Goal: Task Accomplishment & Management: Manage account settings

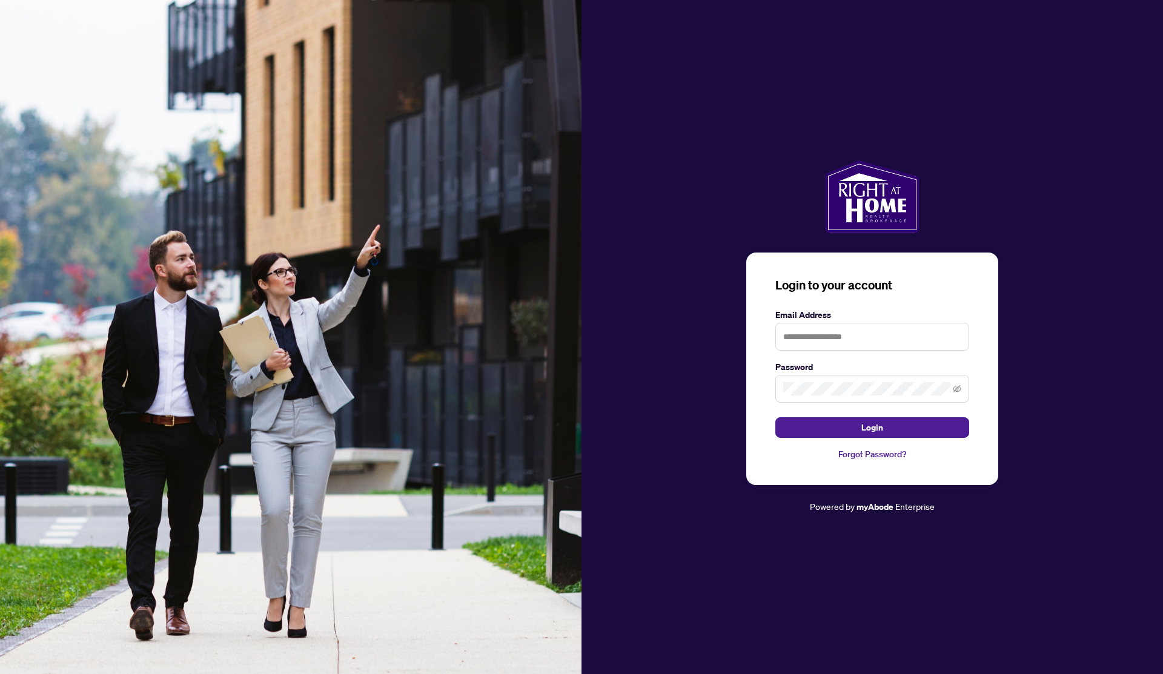
click at [858, 354] on form "Email Address Password Login" at bounding box center [872, 373] width 194 height 130
click at [858, 342] on input "text" at bounding box center [872, 337] width 194 height 28
type input "**********"
click at [856, 377] on span at bounding box center [872, 389] width 194 height 28
click at [775, 417] on button "Login" at bounding box center [872, 427] width 194 height 21
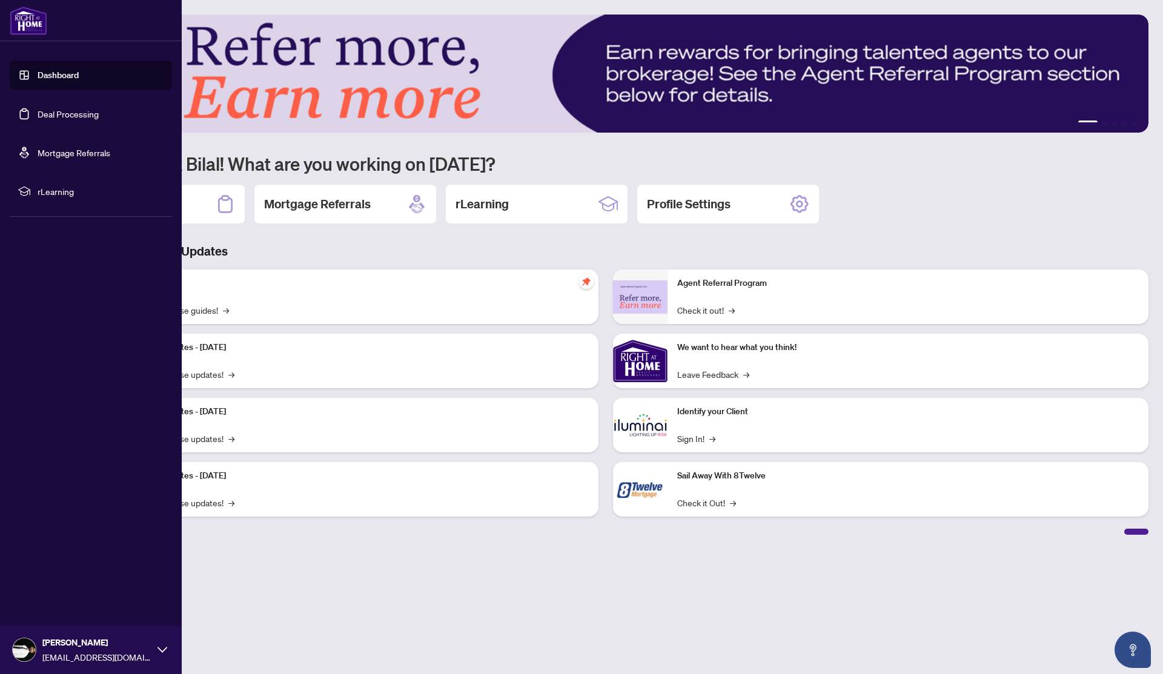
click at [65, 110] on link "Deal Processing" at bounding box center [68, 113] width 61 height 11
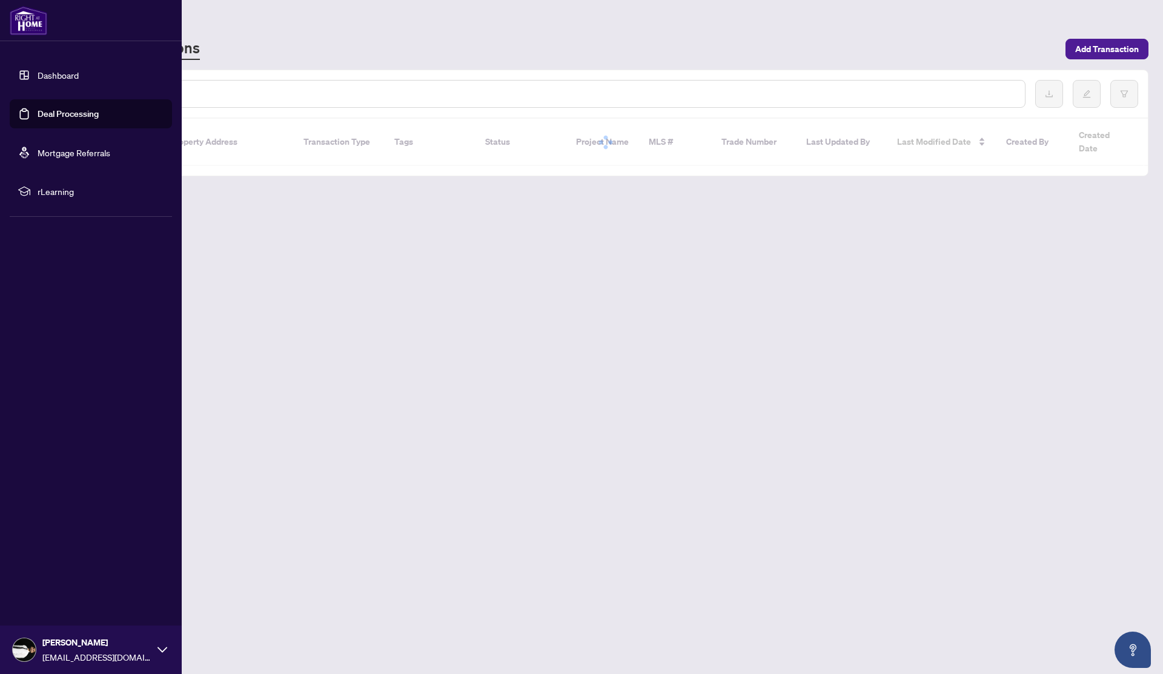
click at [63, 81] on link "Dashboard" at bounding box center [58, 75] width 41 height 11
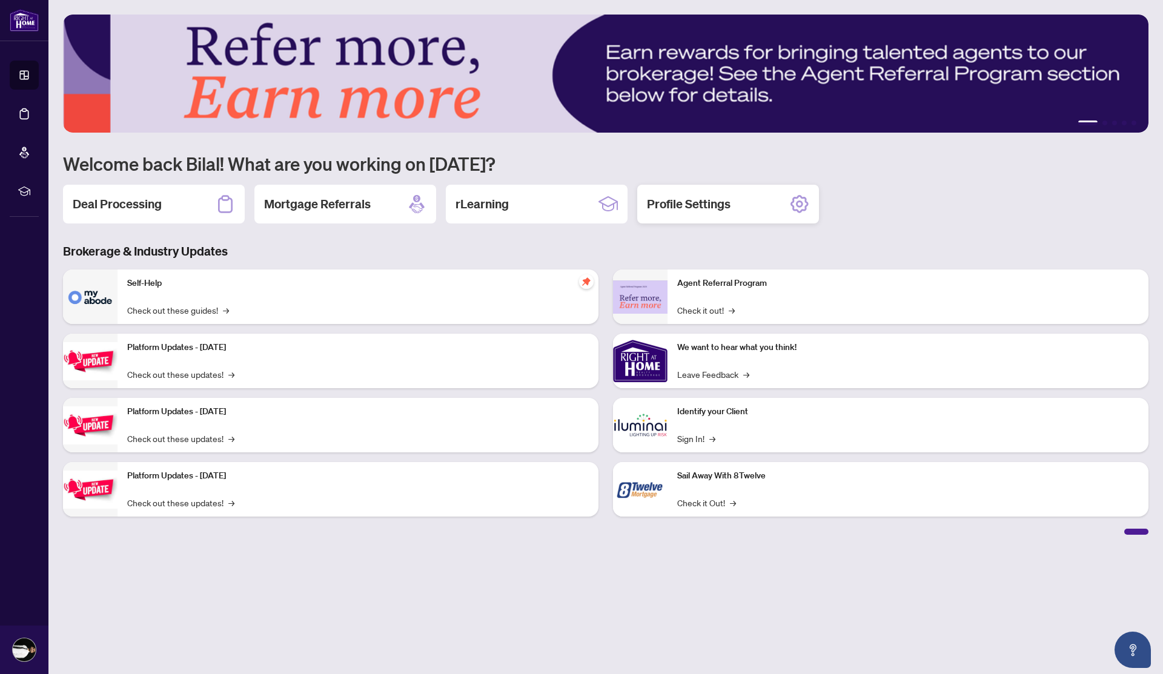
click at [746, 199] on div "Profile Settings" at bounding box center [728, 204] width 182 height 39
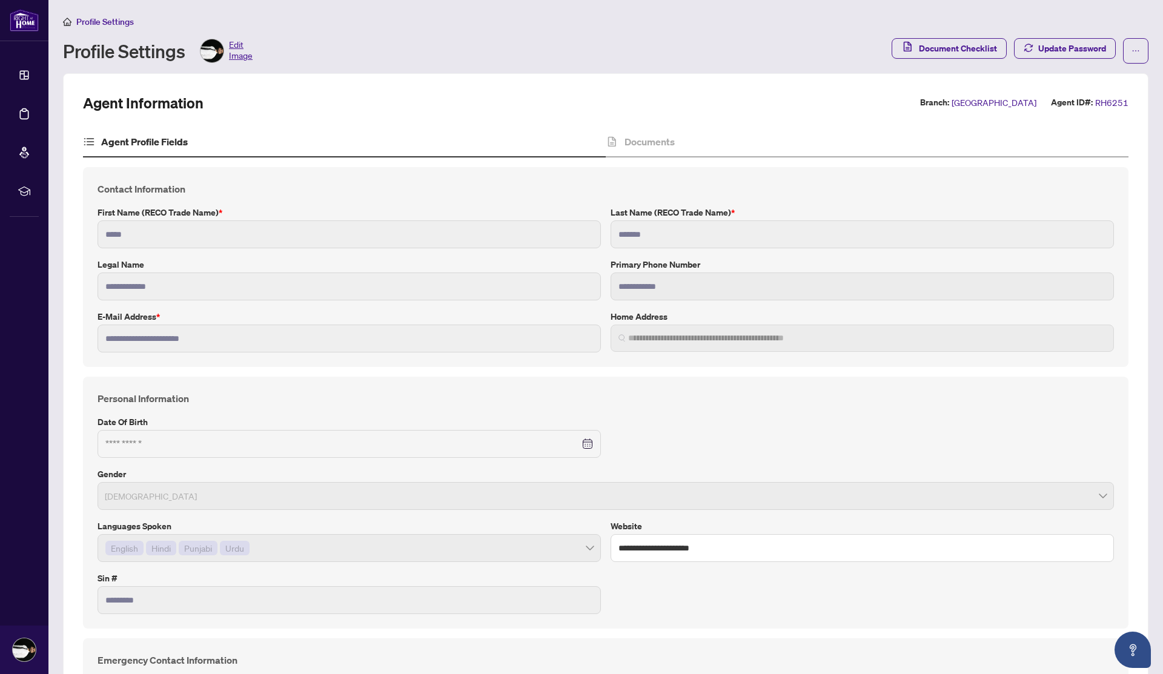
type input "**********"
type input "****"
type input "**********"
click at [642, 141] on h4 "Documents" at bounding box center [649, 141] width 50 height 15
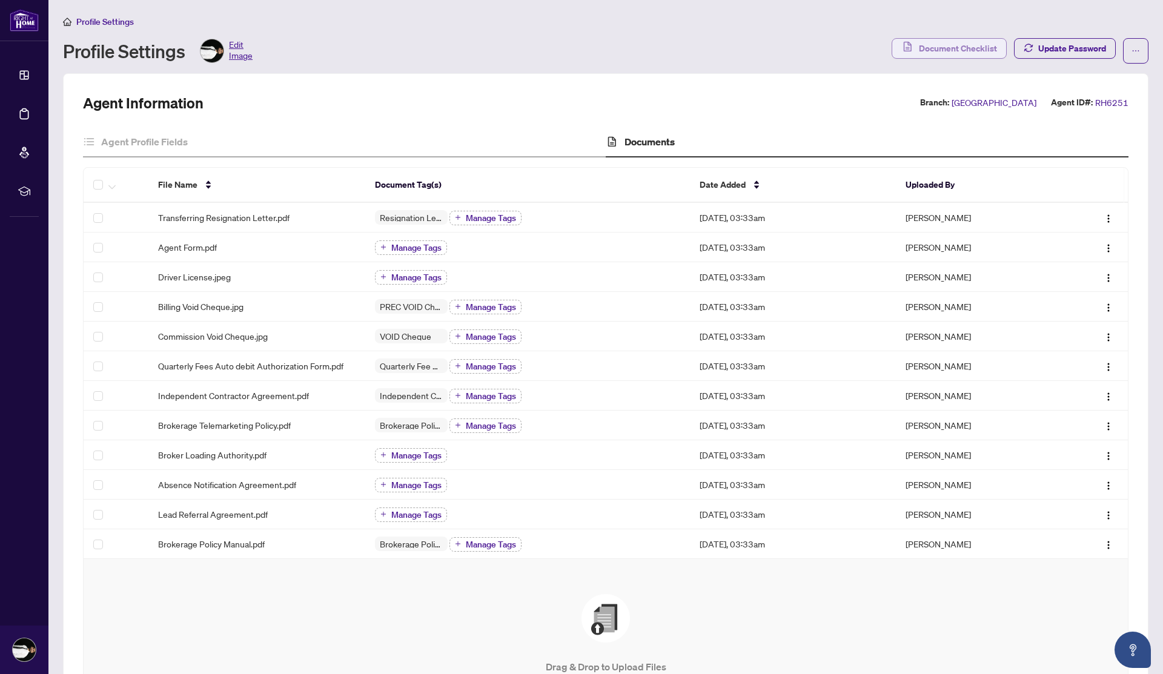
click at [958, 51] on span "Document Checklist" at bounding box center [958, 48] width 78 height 19
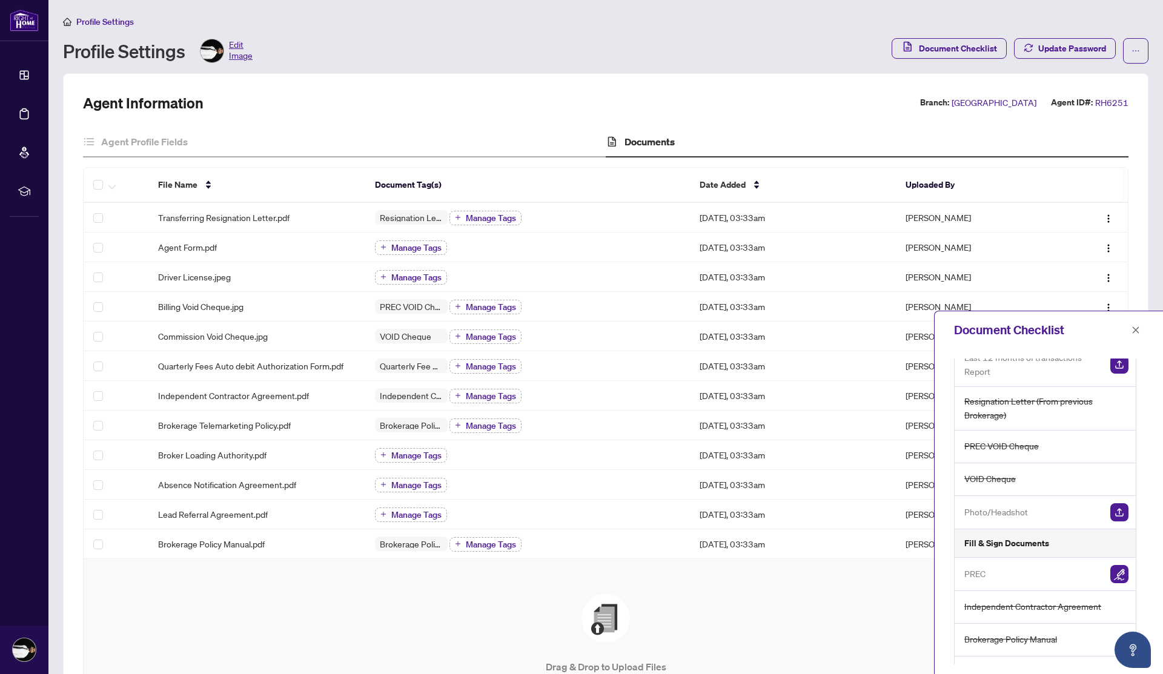
scroll to position [62, 0]
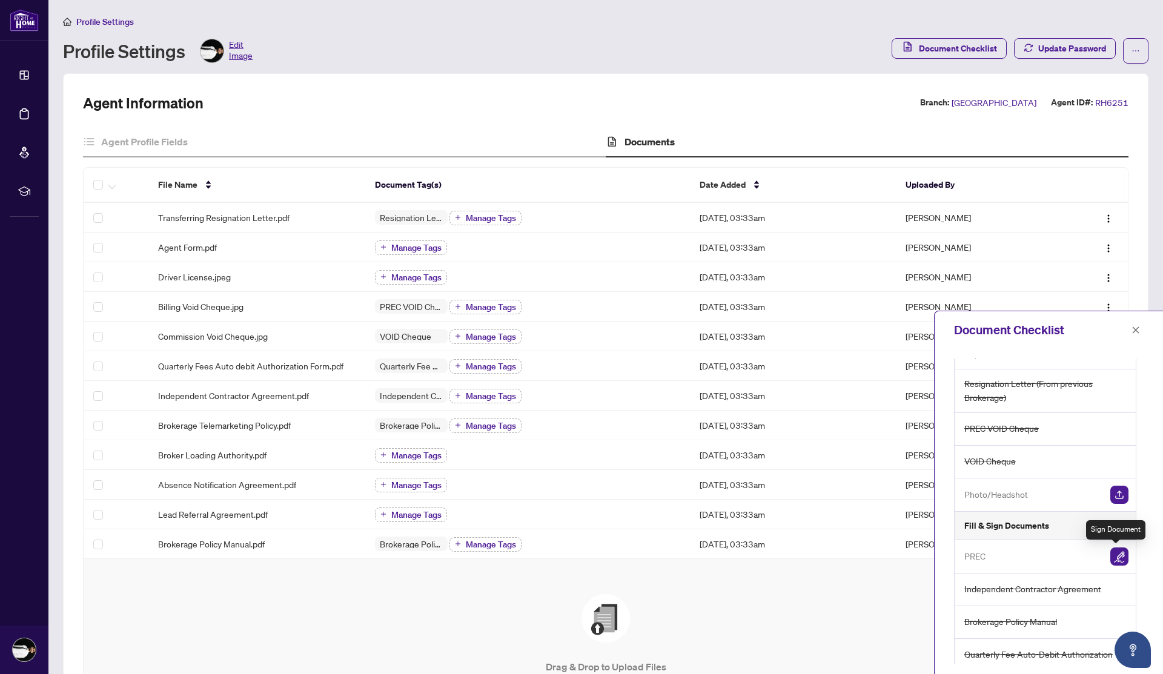
click at [1114, 551] on img "button" at bounding box center [1119, 557] width 18 height 18
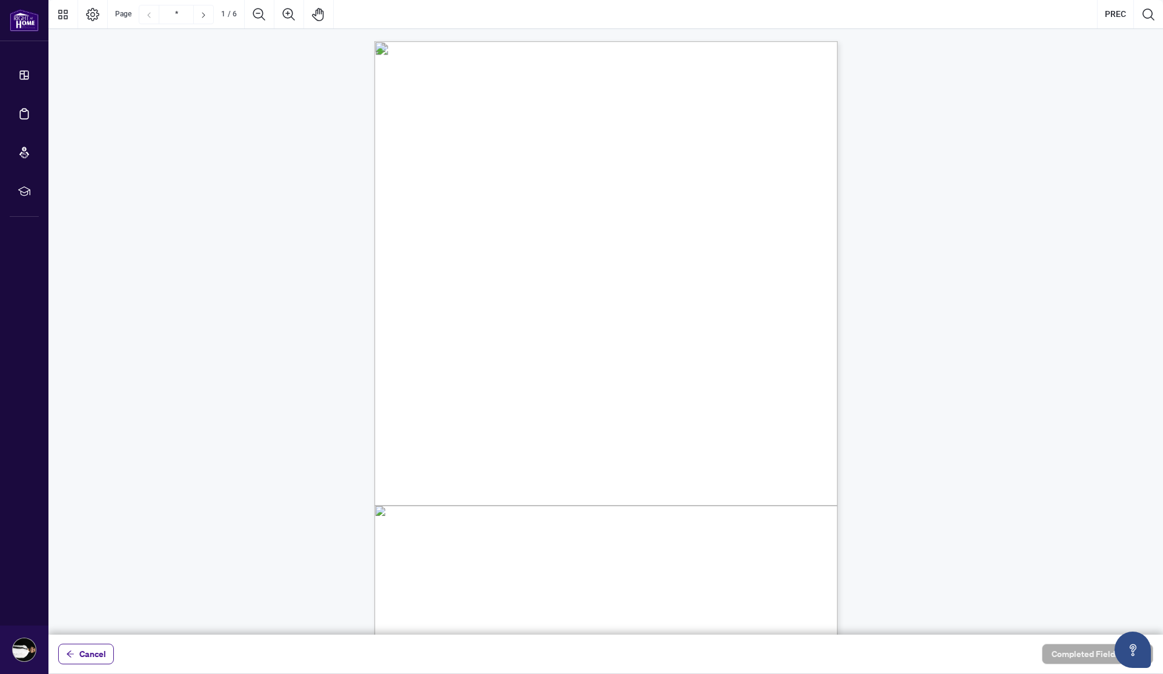
click at [582, 300] on div "V052025 1 PERSONAL REAL ESTATE CORPORATION AGREEMENT AND INDEPENDENT CONTRACTOR…" at bounding box center [663, 416] width 579 height 750
click at [564, 157] on div "V052025 1 PERSONAL REAL ESTATE CORPORATION AGREEMENT AND INDEPENDENT CONTRACTOR…" at bounding box center [663, 416] width 579 height 750
drag, startPoint x: 564, startPoint y: 147, endPoint x: 653, endPoint y: 152, distance: 88.6
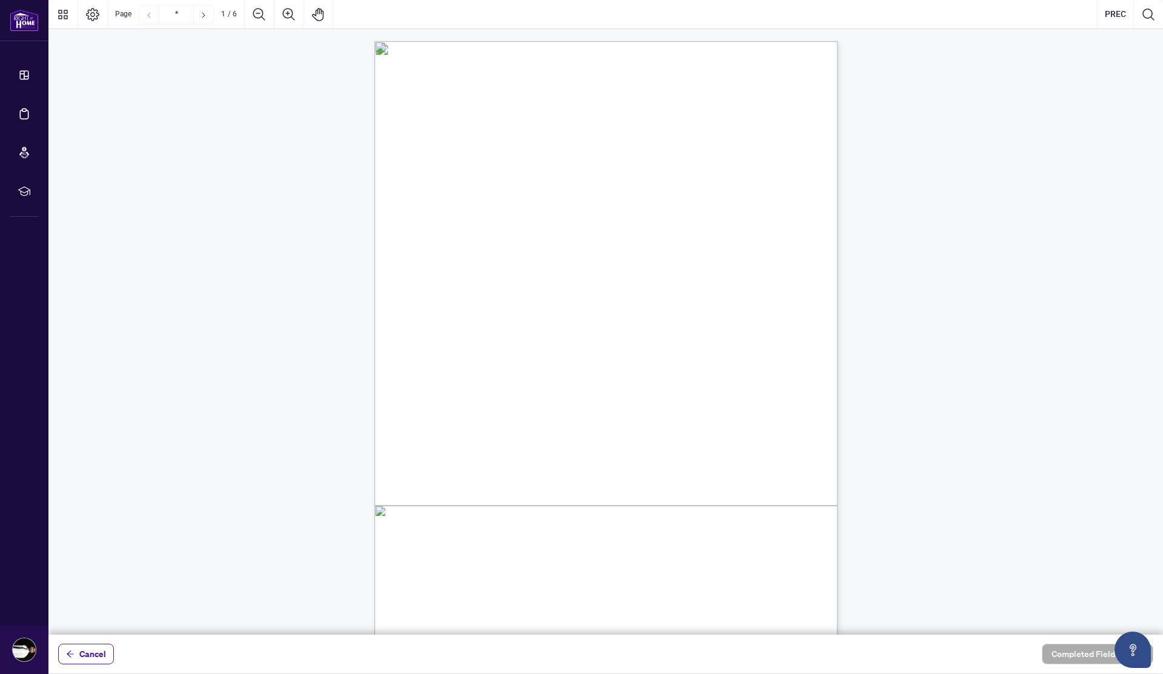
click at [653, 152] on div "V052025 1 PERSONAL REAL ESTATE CORPORATION AGREEMENT AND INDEPENDENT CONTRACTOR…" at bounding box center [663, 416] width 579 height 750
click at [523, 151] on span "This Agreement is dated as of" at bounding box center [476, 148] width 94 height 10
drag, startPoint x: 633, startPoint y: 147, endPoint x: 569, endPoint y: 147, distance: 63.6
click at [523, 147] on span "This Agreement is dated as of" at bounding box center [476, 148] width 94 height 10
click at [1110, 12] on button "PREC" at bounding box center [1115, 14] width 36 height 29
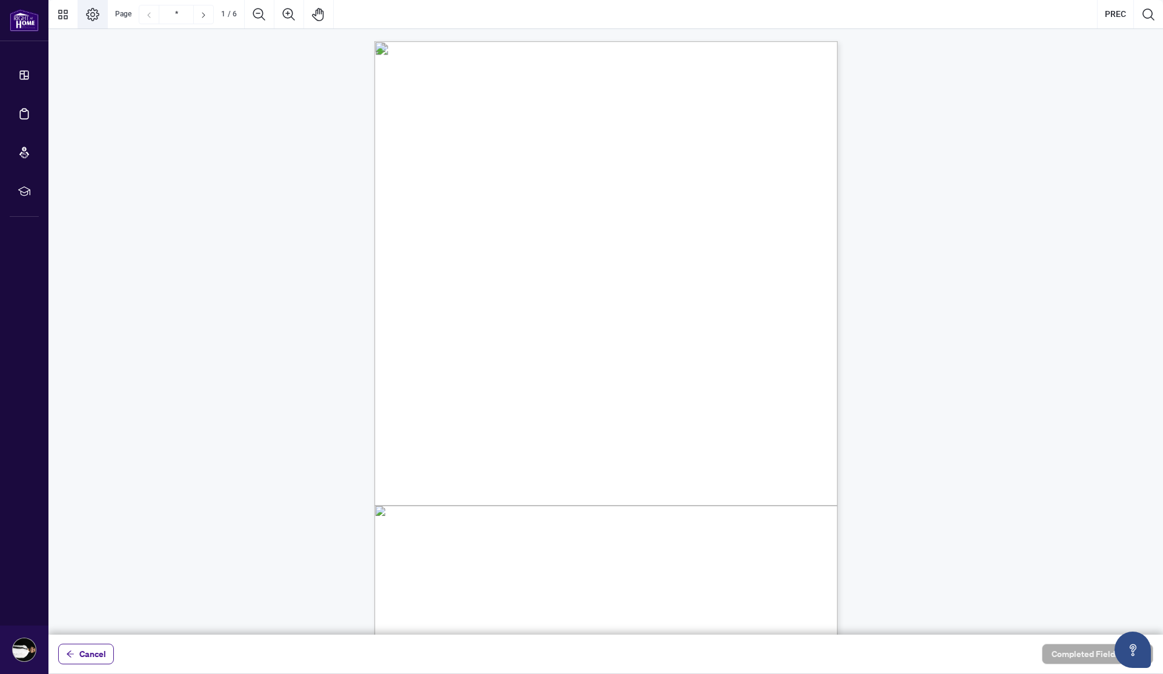
click at [101, 15] on button "Page Layout" at bounding box center [92, 14] width 29 height 29
click at [1153, 12] on icon "Search Document" at bounding box center [1148, 14] width 15 height 15
click at [610, 237] on span "Province of [GEOGRAPHIC_DATA] (the “Registrant”)." at bounding box center [519, 239] width 180 height 10
click at [1140, 47] on icon "Cancel" at bounding box center [1144, 48] width 10 height 10
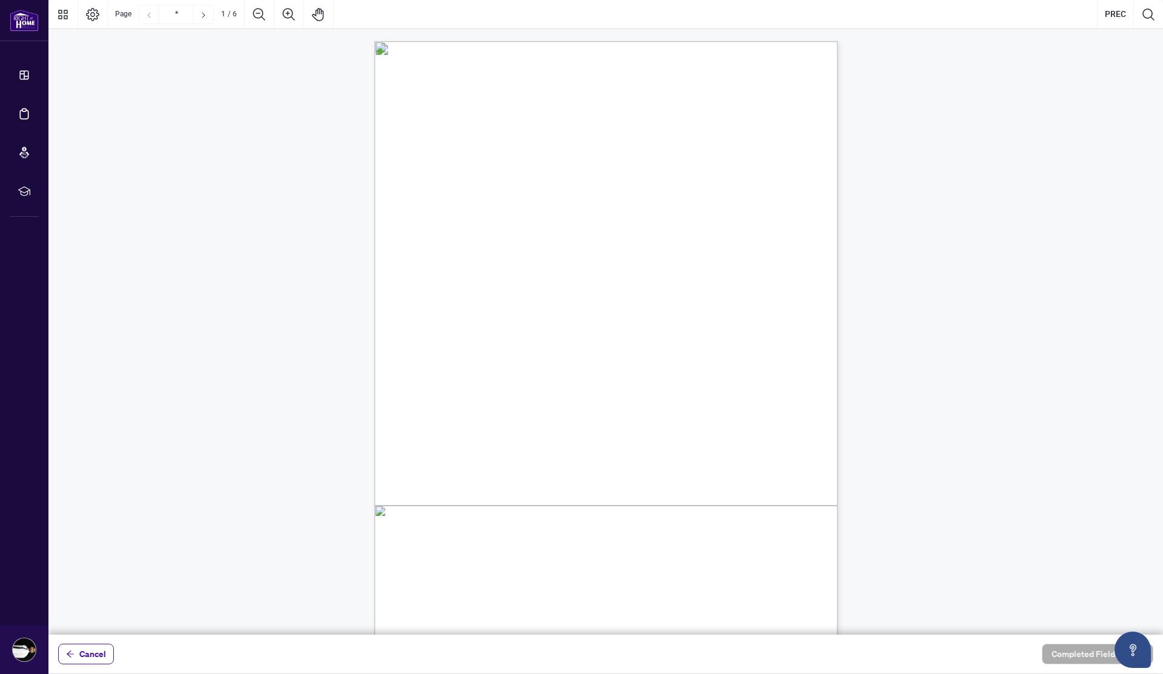
click at [621, 216] on div "V052025 1 PERSONAL REAL ESTATE CORPORATION AGREEMENT AND INDEPENDENT CONTRACTOR…" at bounding box center [663, 416] width 579 height 750
click at [147, 18] on icon "Previous Page" at bounding box center [149, 15] width 10 height 10
click at [210, 17] on div "Next Page" at bounding box center [203, 14] width 19 height 19
click at [150, 15] on icon "Previous Page" at bounding box center [149, 15] width 10 height 10
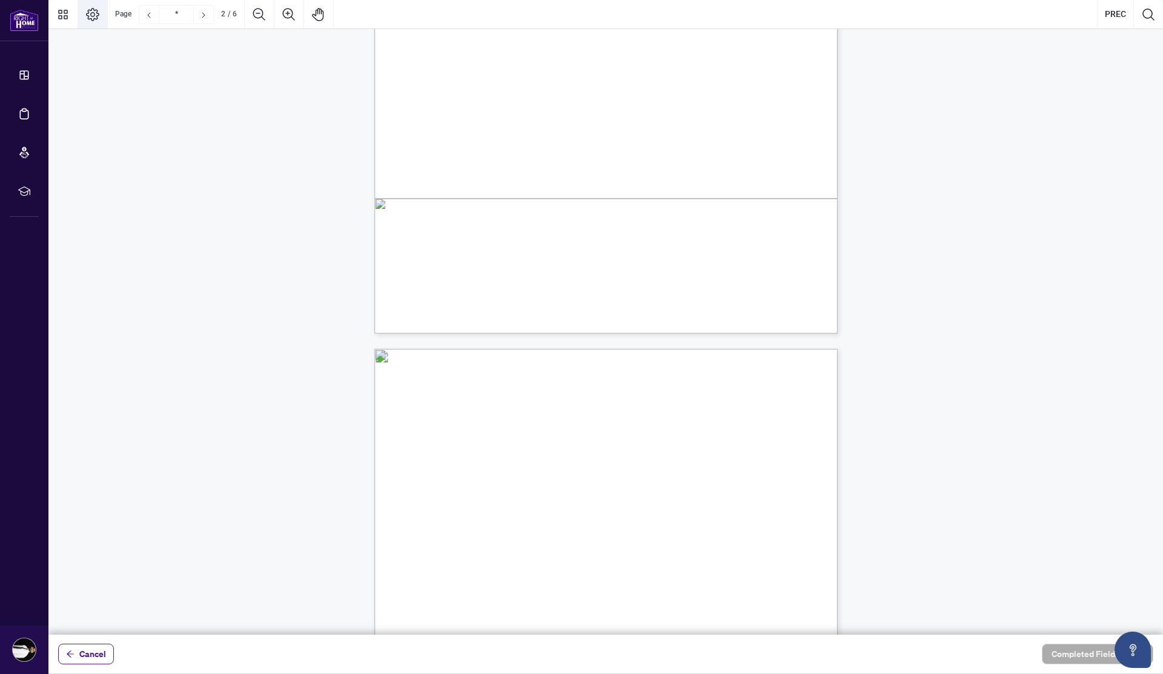
click at [92, 8] on icon "Page Layout" at bounding box center [92, 14] width 15 height 15
click at [73, 16] on button "Thumbnails" at bounding box center [62, 14] width 29 height 29
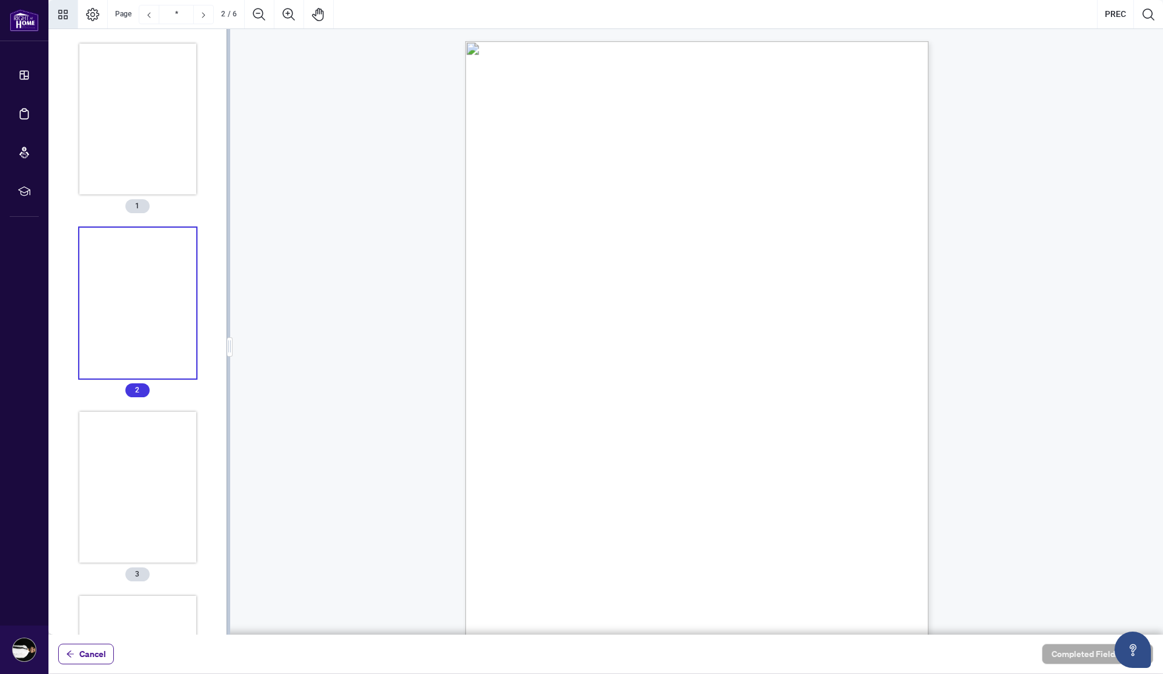
click at [142, 306] on div "Thumbnails" at bounding box center [137, 303] width 117 height 151
click at [129, 142] on div "Thumbnails" at bounding box center [137, 119] width 117 height 151
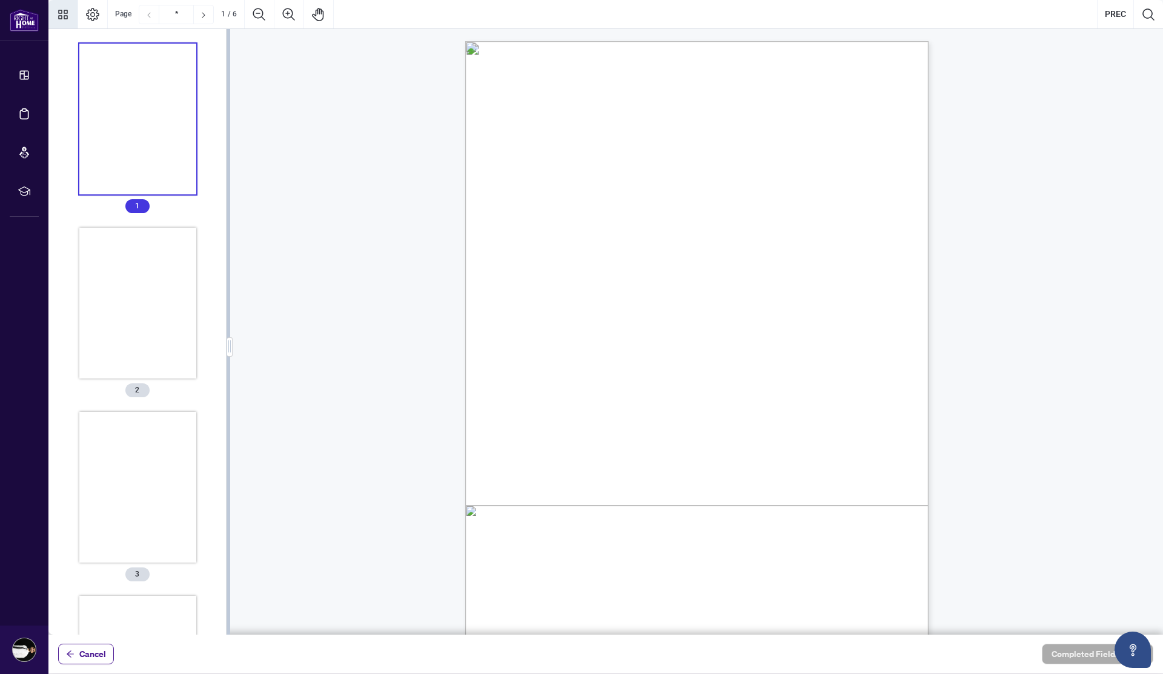
click at [65, 15] on icon "Thumbnails" at bounding box center [63, 15] width 10 height 10
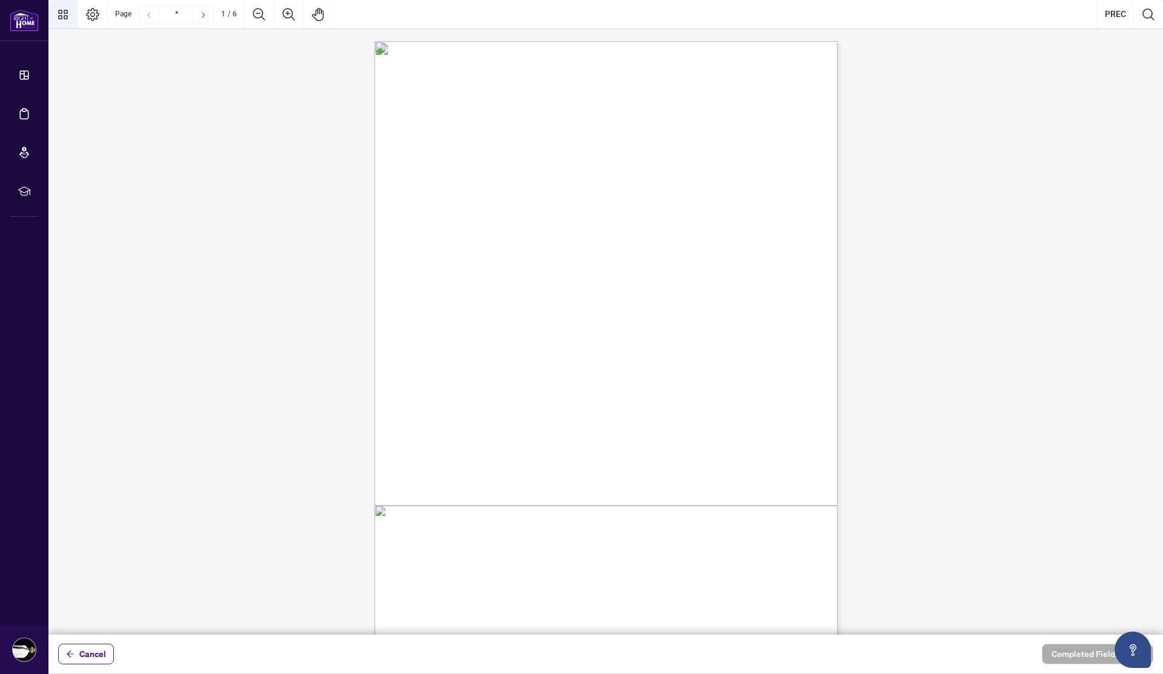
click at [65, 15] on icon "Thumbnails" at bounding box center [63, 15] width 10 height 10
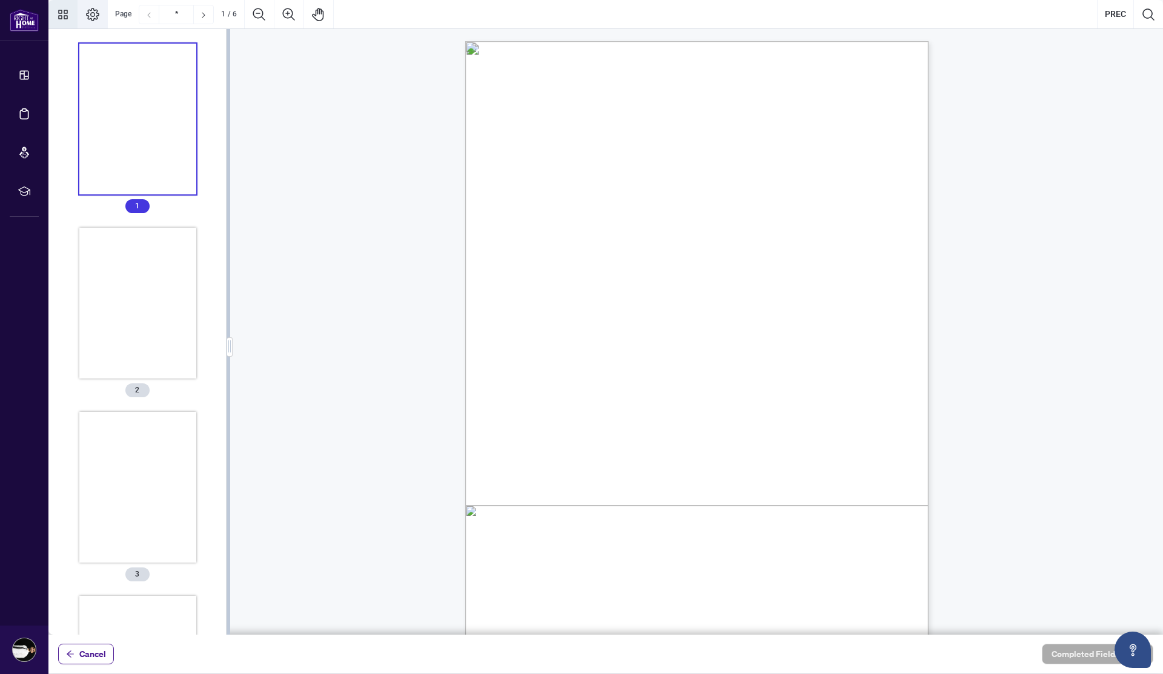
click at [93, 15] on icon "Page Layout" at bounding box center [92, 14] width 15 height 15
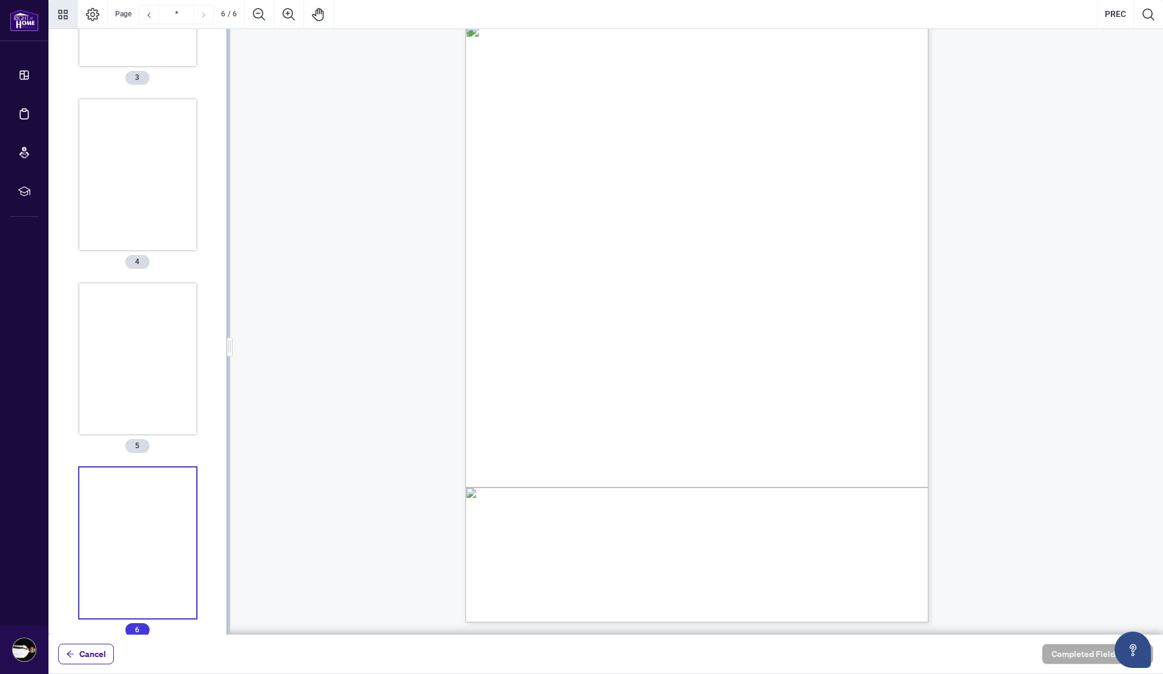
scroll to position [514, 0]
click at [696, 344] on div "V052025 6 By signing below, the parties confirm that they understand and agree …" at bounding box center [754, 398] width 579 height 750
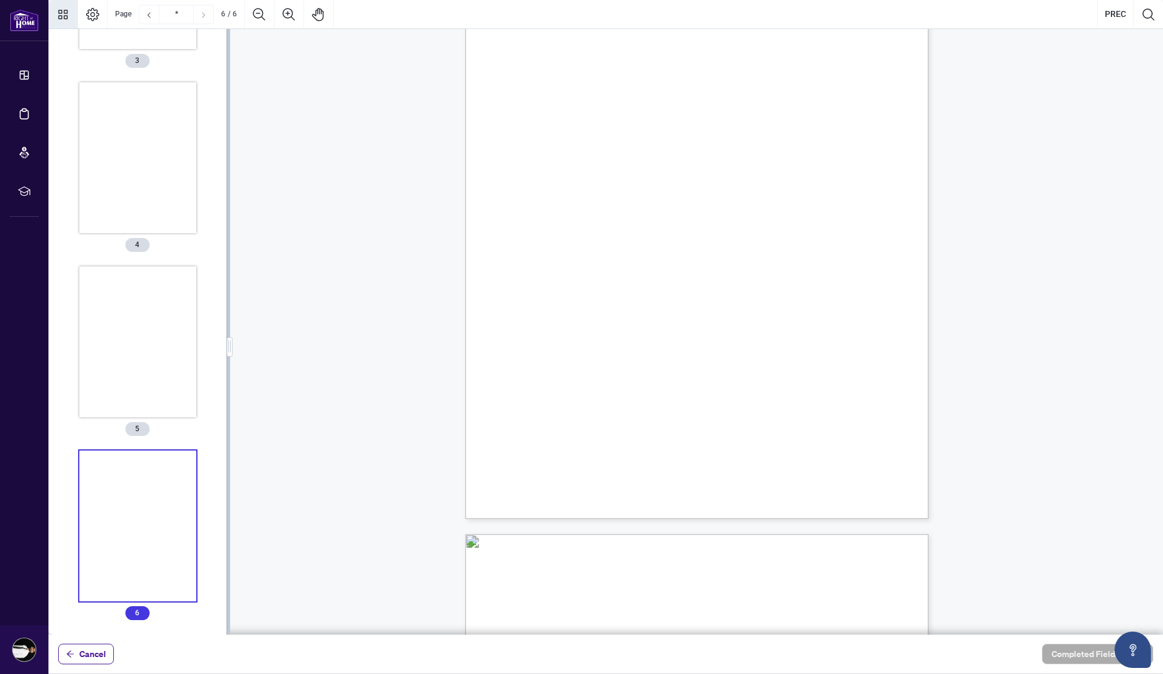
type input "*"
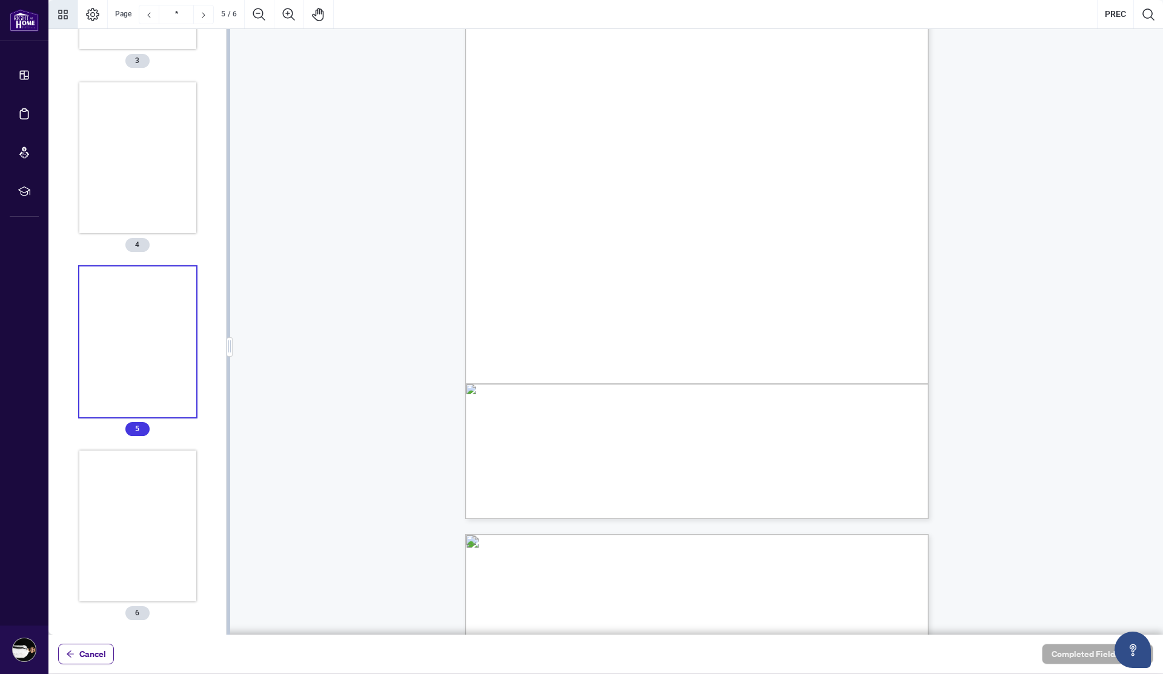
scroll to position [2267, 0]
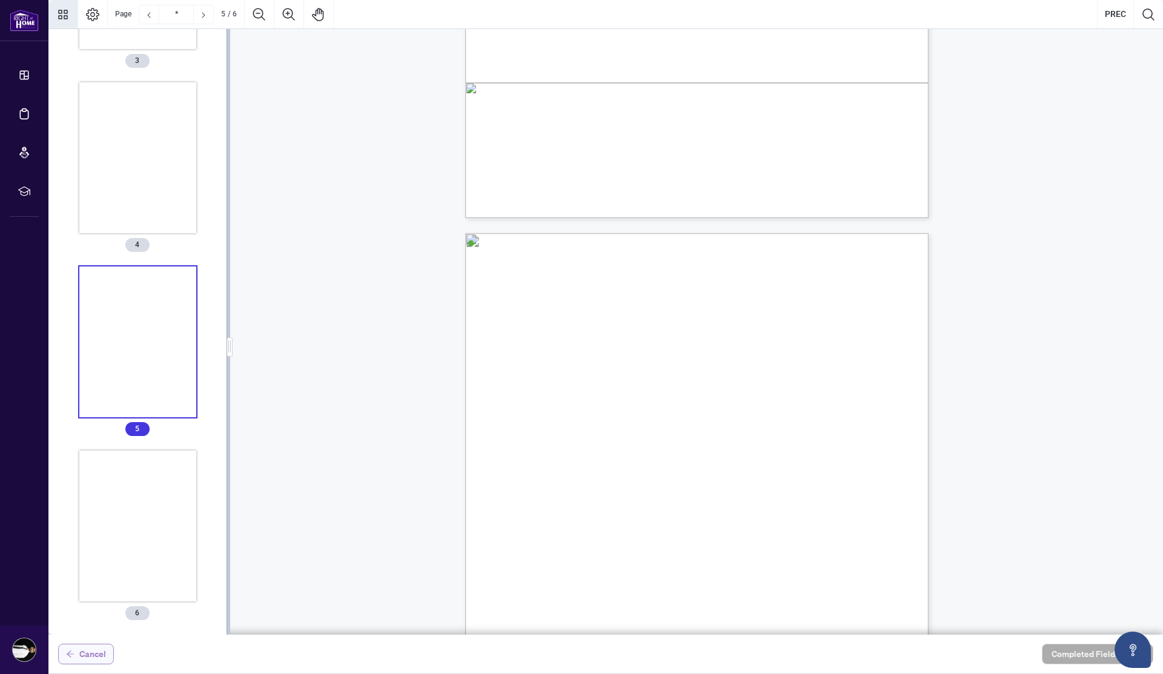
click at [102, 646] on span "Cancel" at bounding box center [92, 653] width 27 height 19
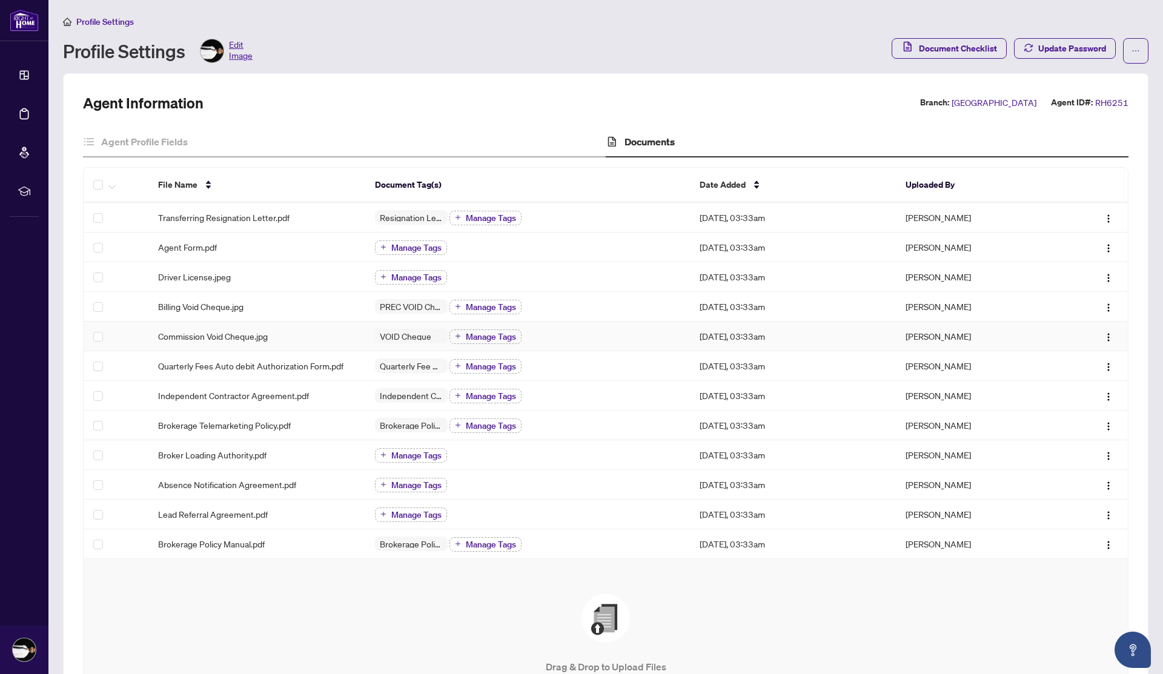
click at [420, 333] on span "VOID Cheque" at bounding box center [405, 336] width 61 height 8
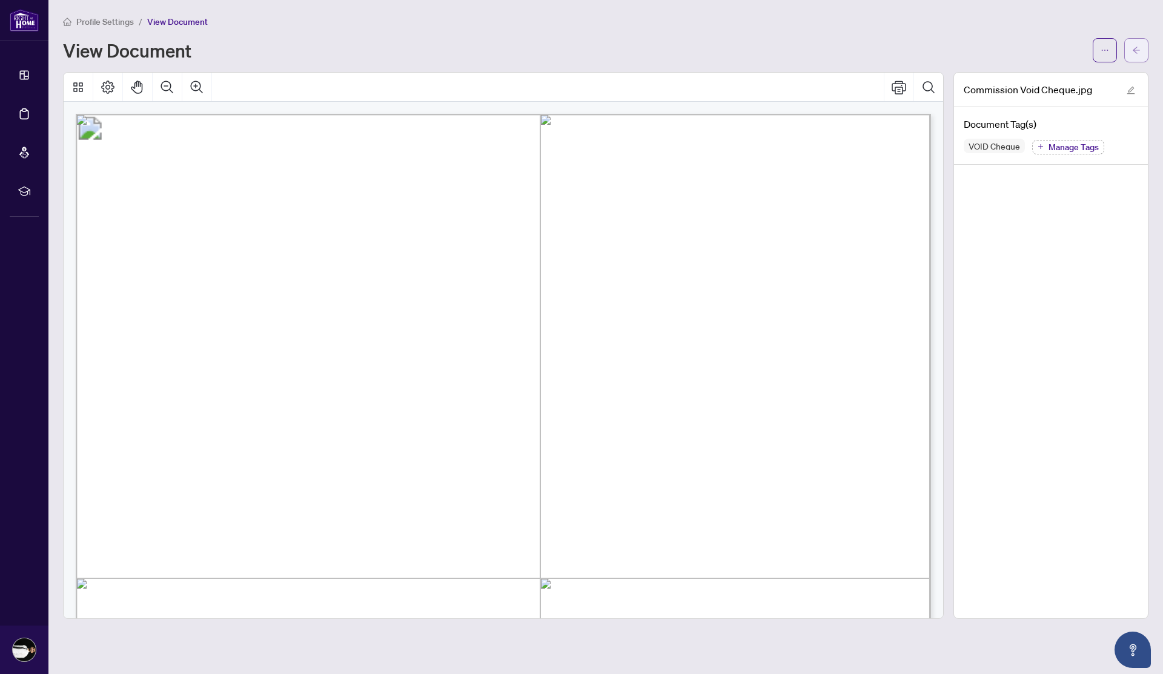
click at [1141, 51] on button "button" at bounding box center [1136, 50] width 24 height 24
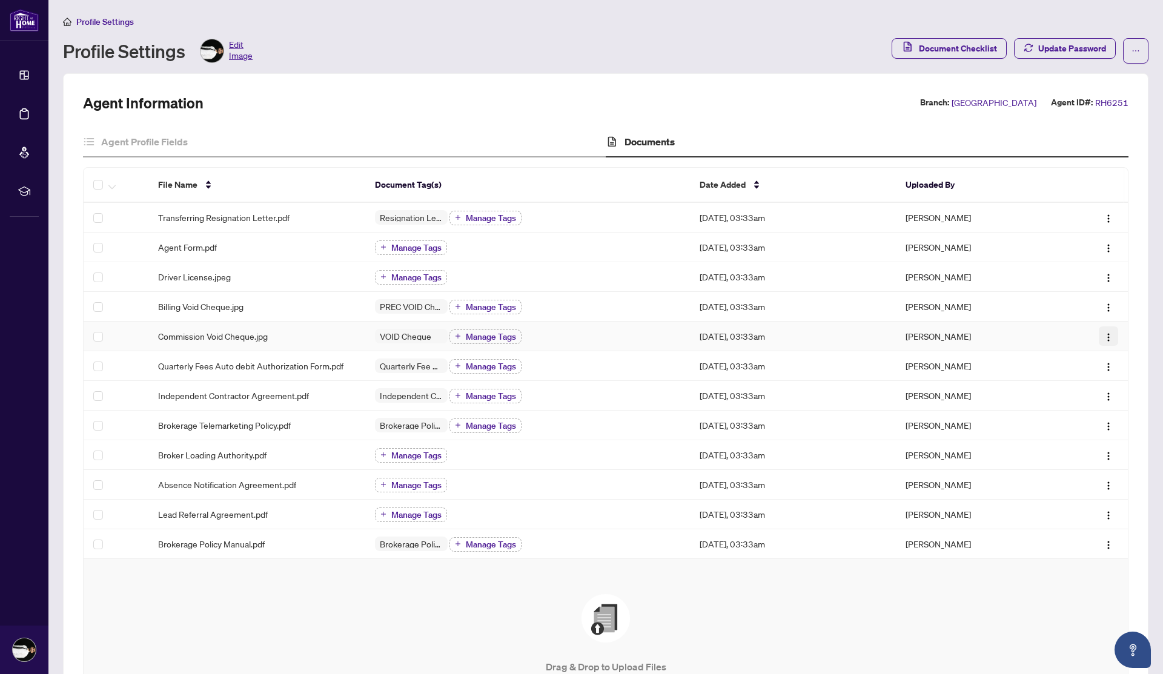
click at [1108, 337] on img "button" at bounding box center [1108, 338] width 10 height 10
click at [483, 340] on span "Manage Tags" at bounding box center [491, 337] width 50 height 8
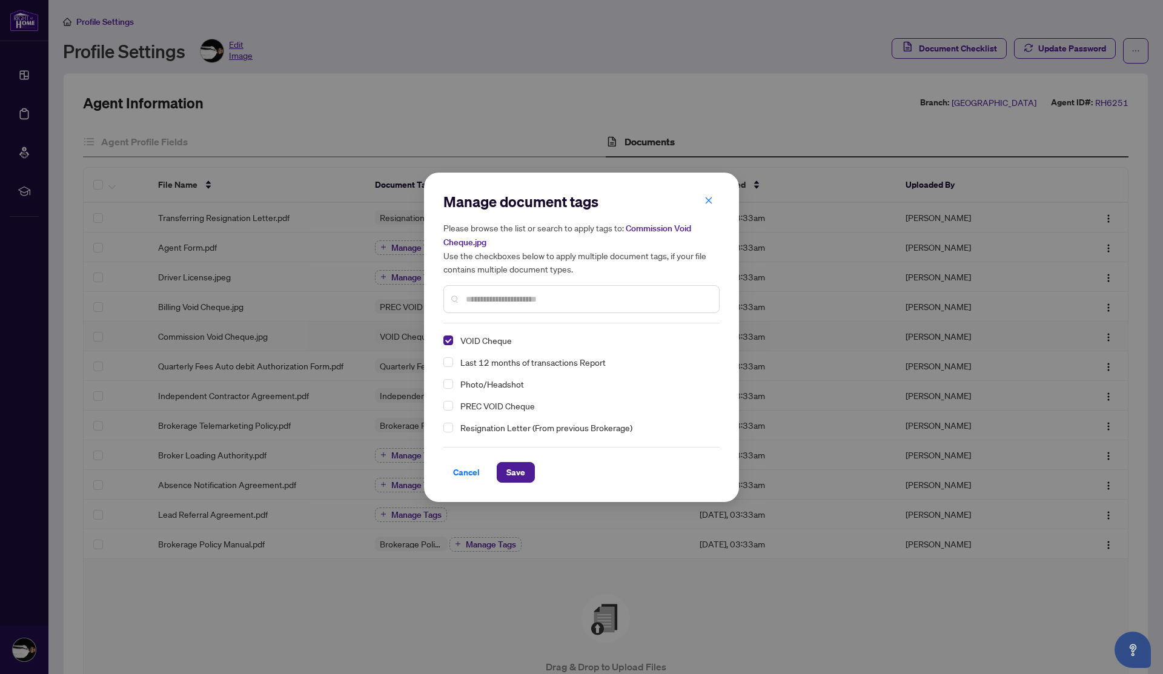
click at [508, 302] on input "text" at bounding box center [587, 299] width 243 height 13
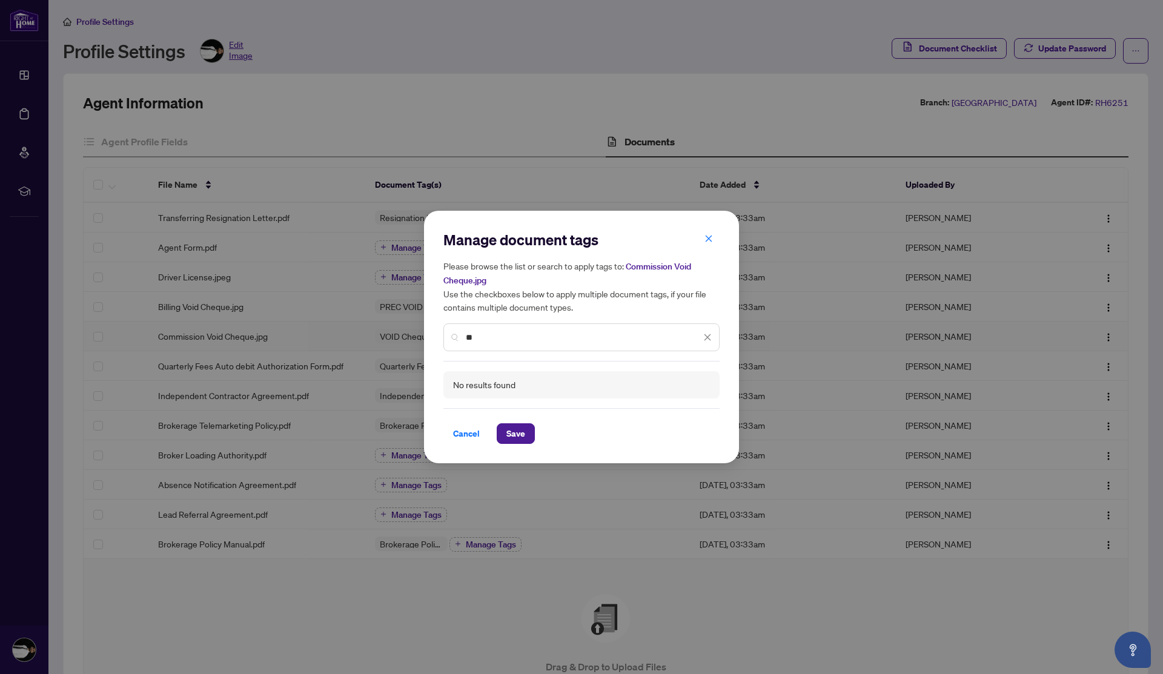
type input "*"
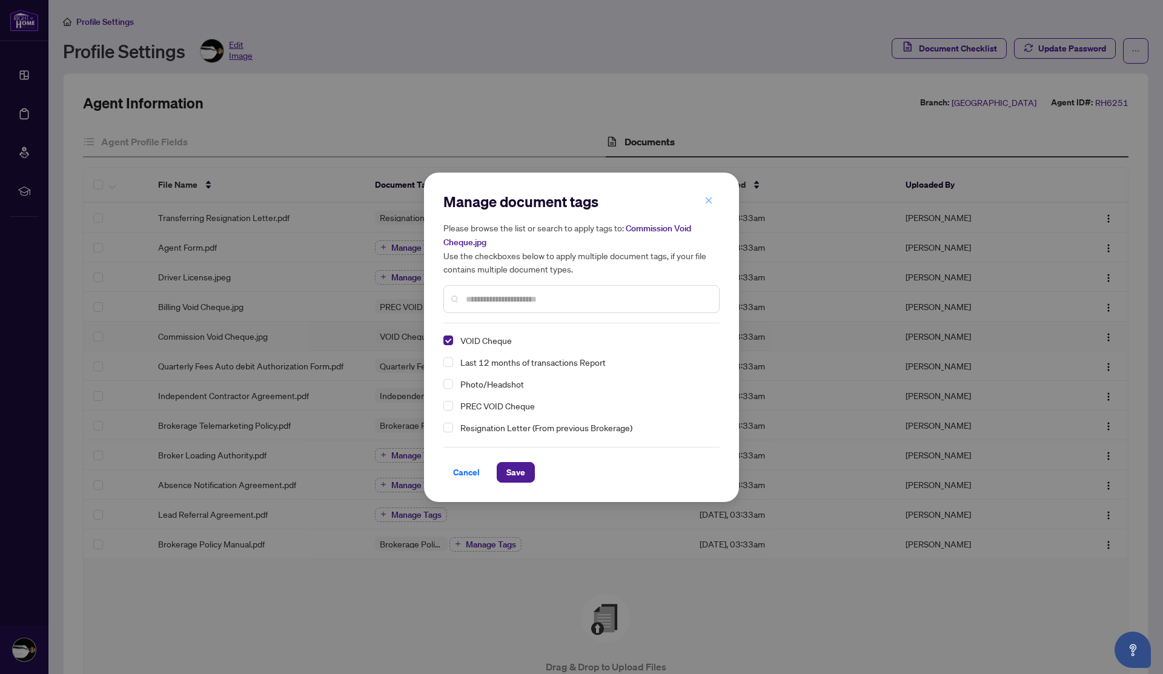
click at [713, 200] on button "button" at bounding box center [708, 201] width 24 height 21
